Goal: Information Seeking & Learning: Learn about a topic

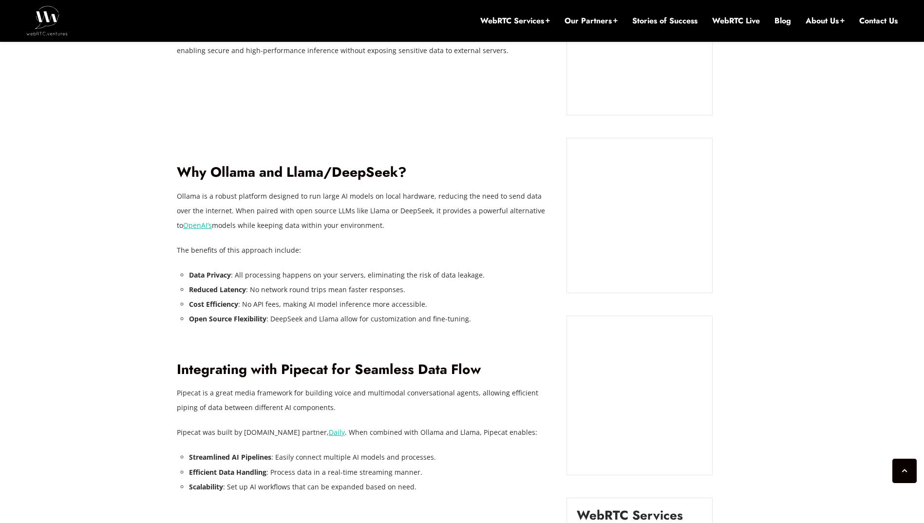
scroll to position [838, 0]
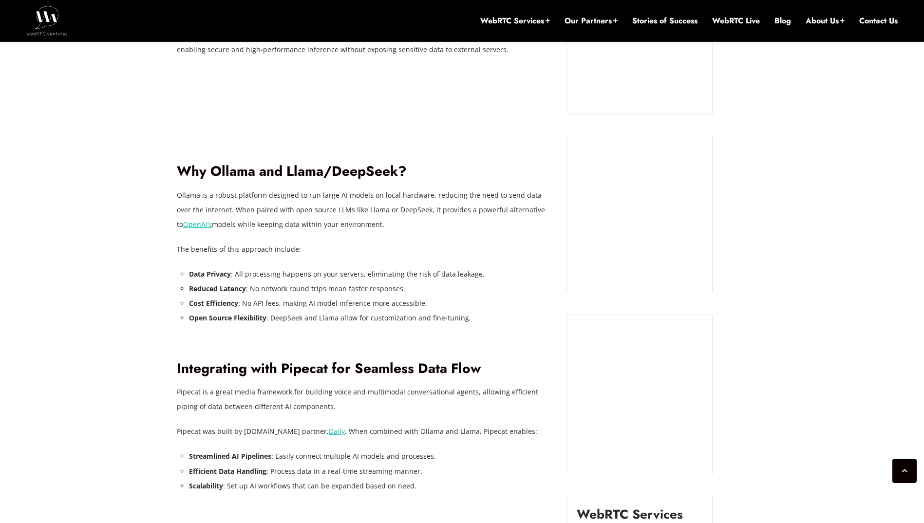
drag, startPoint x: 302, startPoint y: 242, endPoint x: 150, endPoint y: 265, distance: 154.2
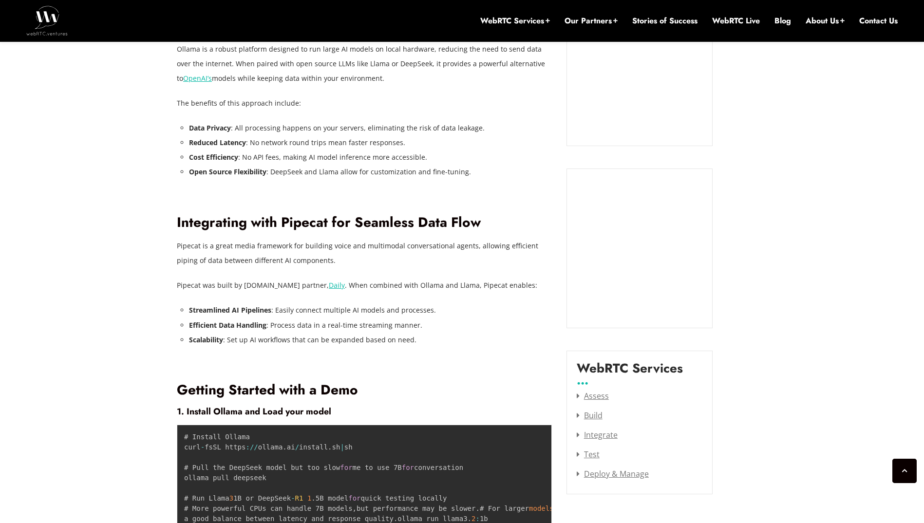
scroll to position [1033, 0]
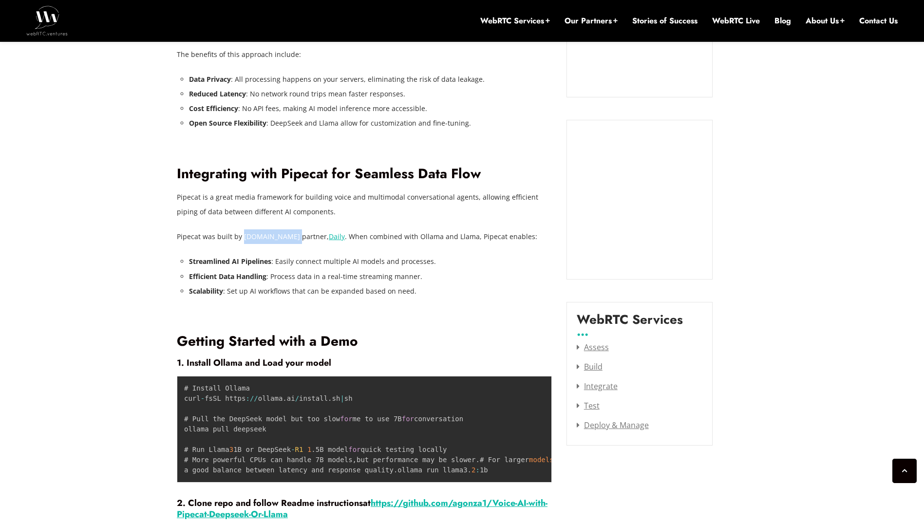
drag, startPoint x: 242, startPoint y: 237, endPoint x: 293, endPoint y: 239, distance: 51.2
click at [293, 239] on p "Pipecat was built by WebRTC.ventures partner, Daily . When combined with Ollama…" at bounding box center [364, 236] width 375 height 15
drag, startPoint x: 293, startPoint y: 239, endPoint x: 227, endPoint y: 259, distance: 68.3
click at [227, 259] on strong "Streamlined AI Pipelines" at bounding box center [230, 261] width 82 height 9
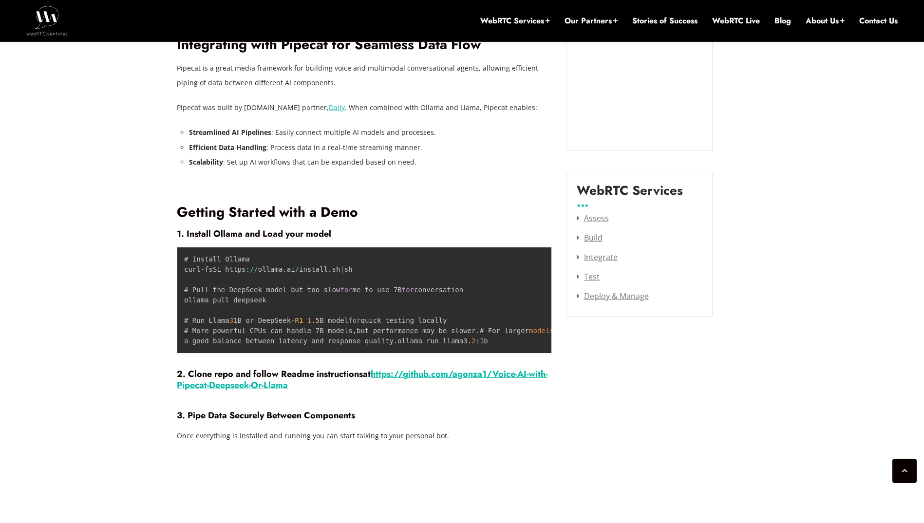
scroll to position [1179, 0]
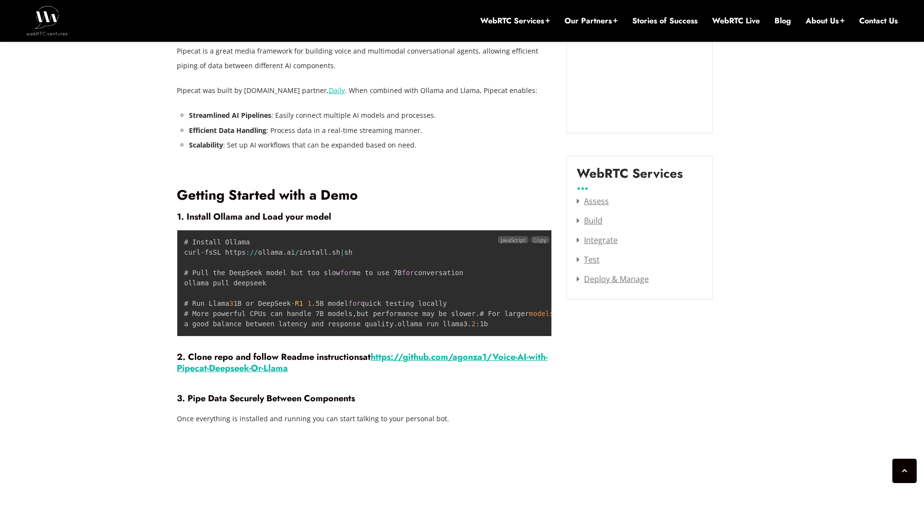
click at [199, 250] on code "# Install Ollama curl - fsSL https : / / ollama . ai / install . sh | sh # Pull…" at bounding box center [484, 283] width 600 height 90
click at [199, 251] on code "# Install Ollama curl - fsSL https : / / ollama . ai / install . sh | sh # Pull…" at bounding box center [484, 283] width 600 height 90
drag, startPoint x: 199, startPoint y: 251, endPoint x: 200, endPoint y: 282, distance: 31.2
click at [200, 282] on code "# Install Ollama curl - fsSL https : / / ollama . ai / install . sh | sh # Pull…" at bounding box center [484, 283] width 600 height 90
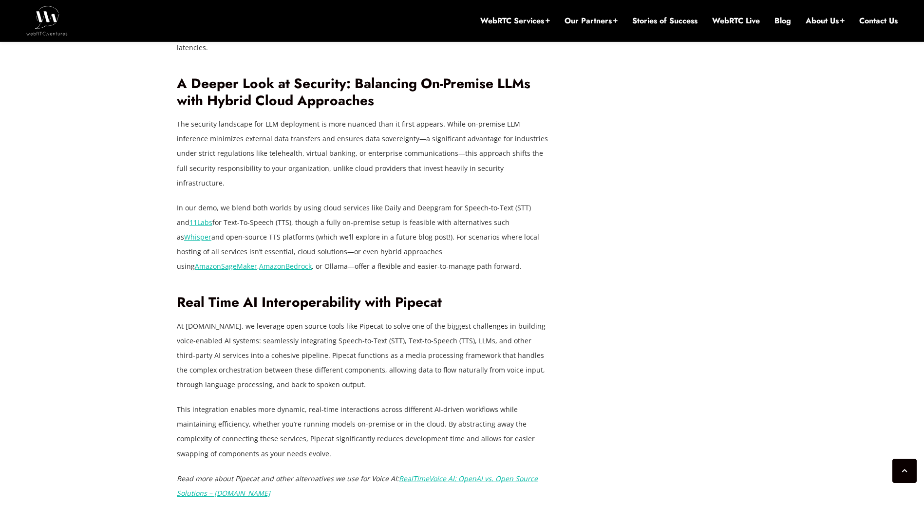
scroll to position [2055, 0]
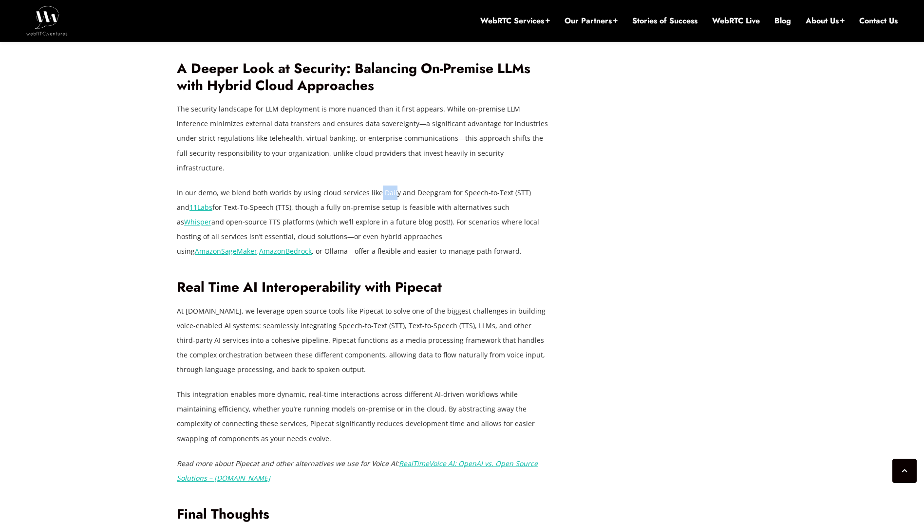
drag, startPoint x: 376, startPoint y: 187, endPoint x: 392, endPoint y: 186, distance: 15.6
click at [392, 186] on p "In our demo, we blend both worlds by using cloud services like Daily and Deepgr…" at bounding box center [364, 222] width 375 height 73
click at [395, 187] on p "In our demo, we blend both worlds by using cloud services like Daily and Deepgr…" at bounding box center [364, 222] width 375 height 73
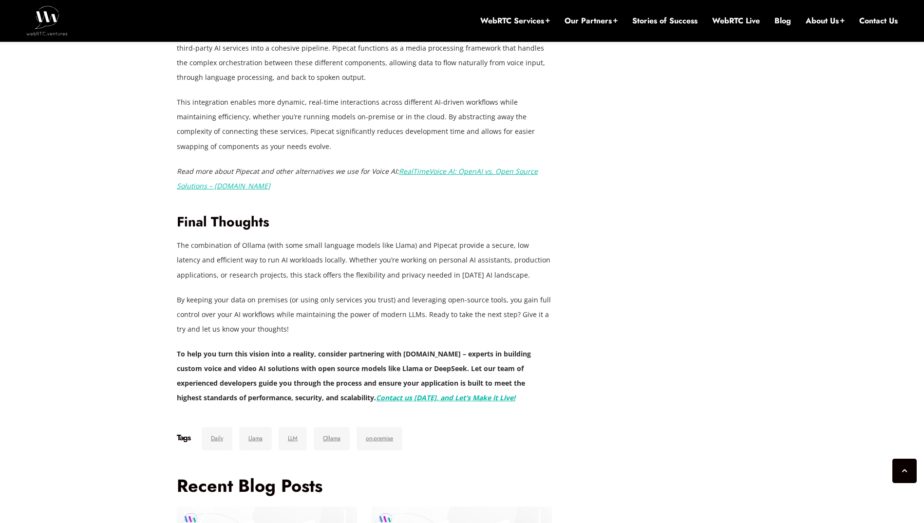
scroll to position [2396, 0]
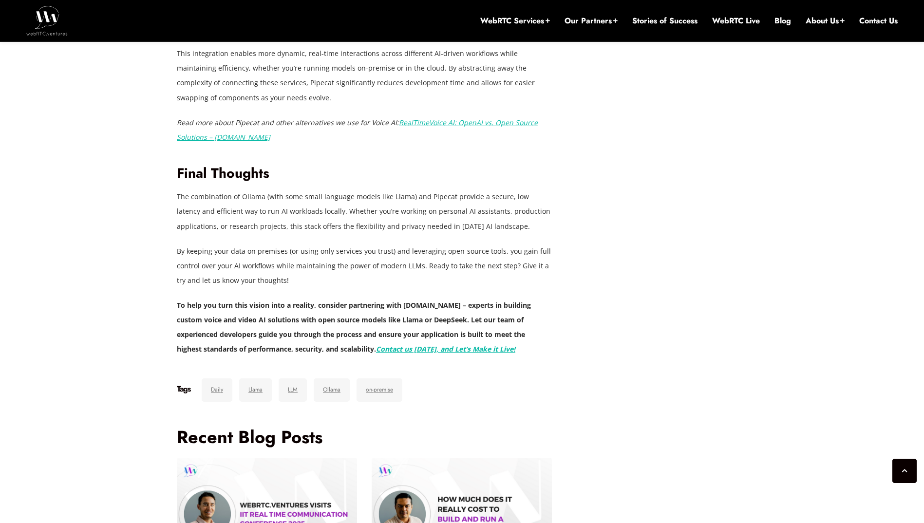
click at [356, 311] on strong "To help you turn this vision into a reality, consider partnering with WebRTC.ve…" at bounding box center [354, 327] width 354 height 53
drag, startPoint x: 356, startPoint y: 311, endPoint x: 296, endPoint y: 321, distance: 60.8
click at [296, 321] on strong "To help you turn this vision into a reality, consider partnering with WebRTC.ve…" at bounding box center [354, 327] width 354 height 53
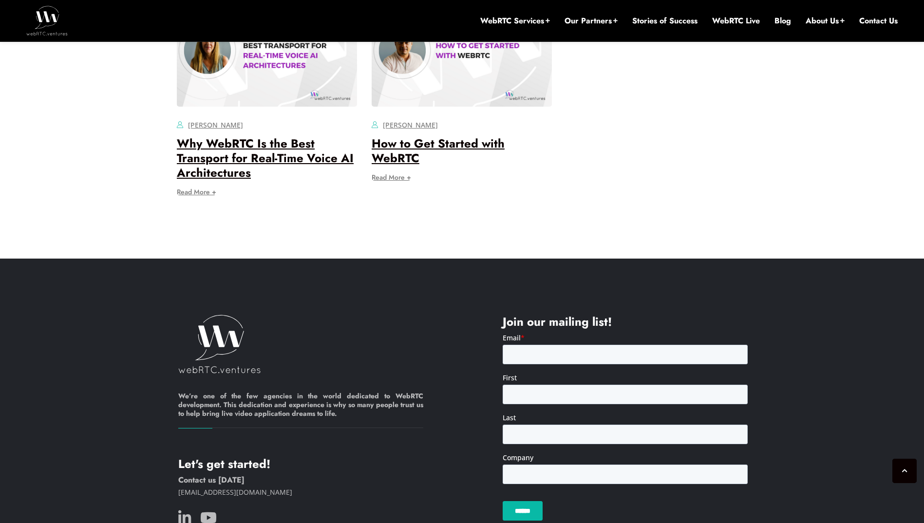
scroll to position [3132, 0]
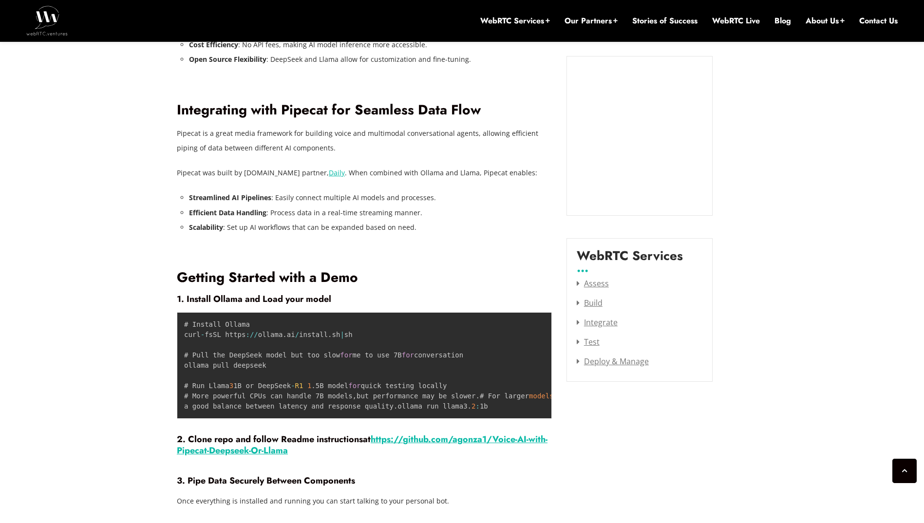
scroll to position [1092, 0]
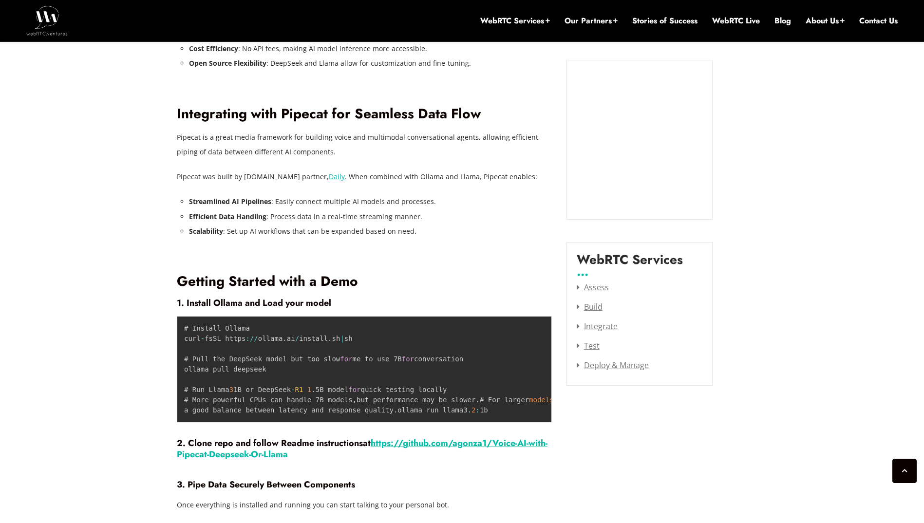
drag, startPoint x: 922, startPoint y: 196, endPoint x: 923, endPoint y: 219, distance: 23.4
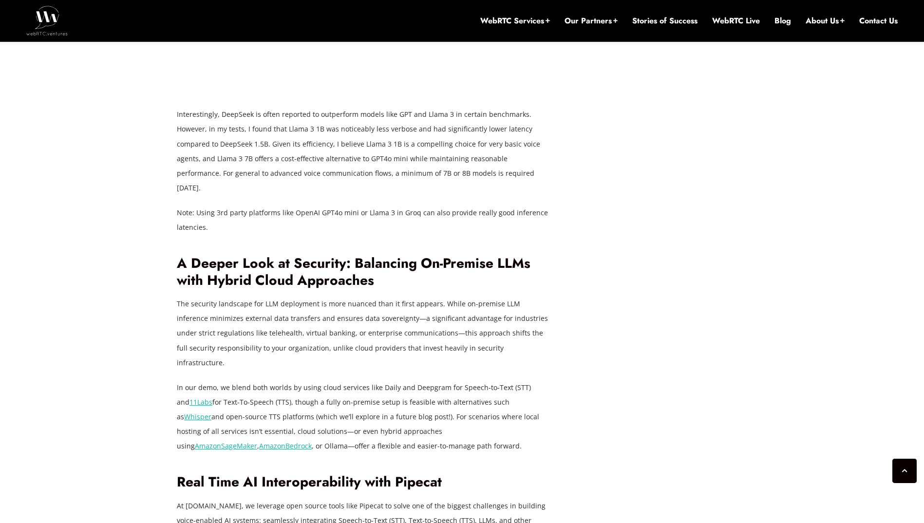
scroll to position [2049, 0]
